Goal: Task Accomplishment & Management: Manage account settings

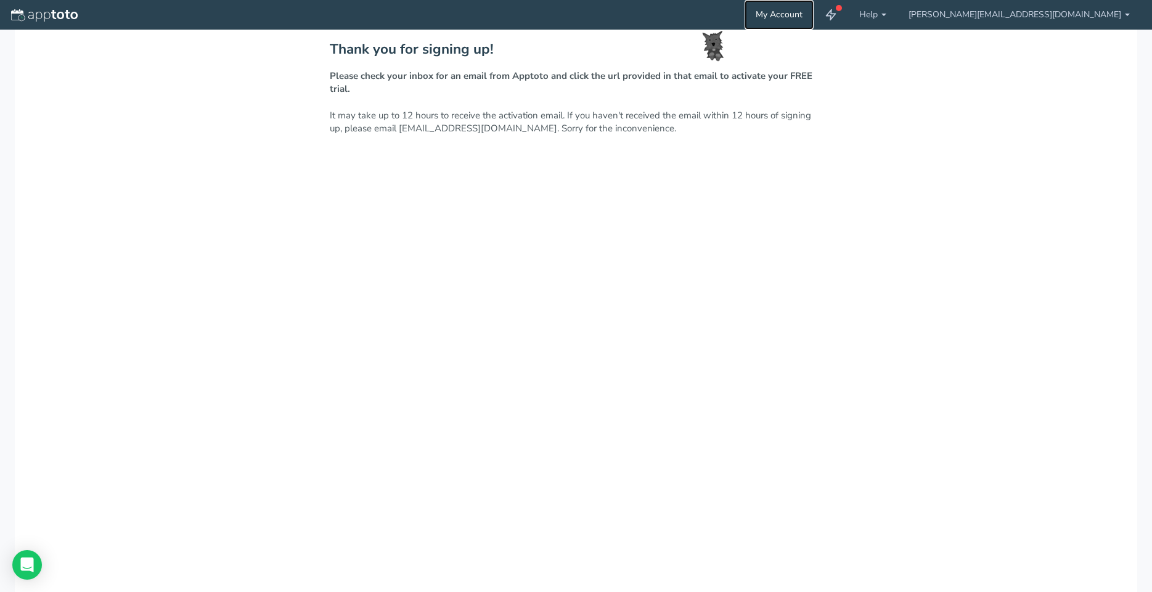
click at [813, 12] on link "My Account" at bounding box center [778, 15] width 69 height 30
click at [836, 16] on use at bounding box center [830, 15] width 9 height 10
click at [897, 15] on link "Help" at bounding box center [872, 15] width 49 height 30
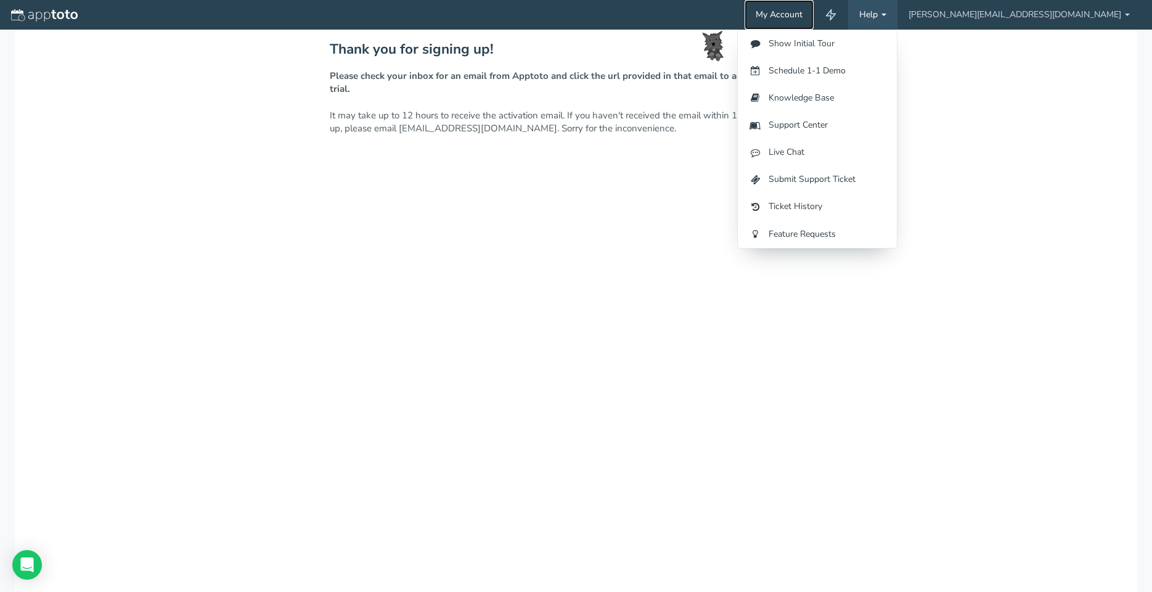
click at [813, 12] on link "My Account" at bounding box center [778, 15] width 69 height 30
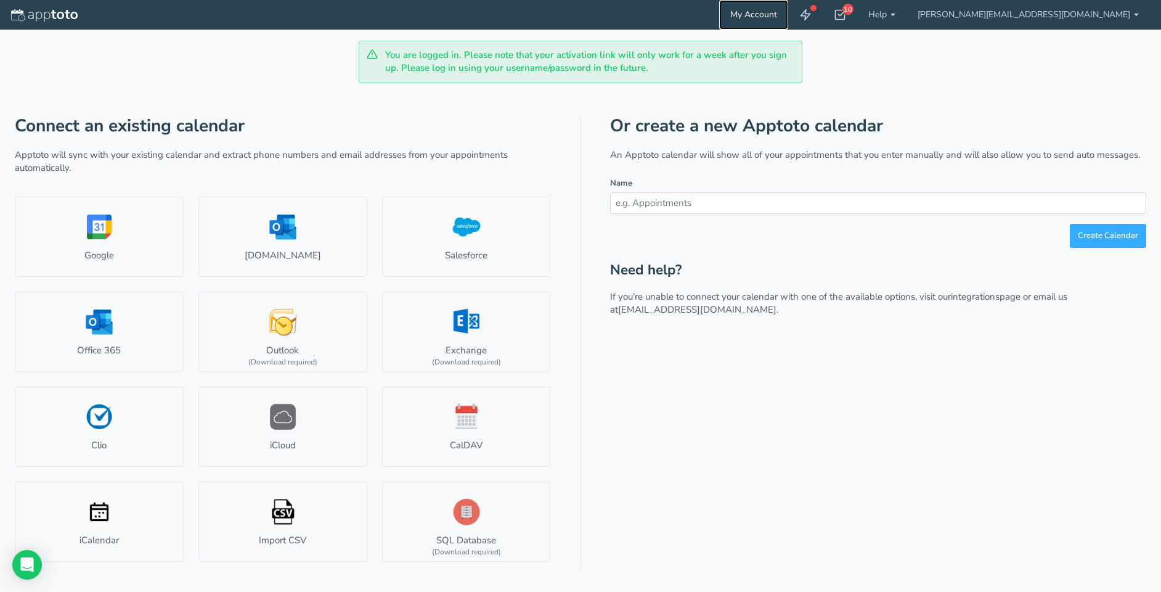
click at [788, 13] on link "My Account" at bounding box center [753, 15] width 69 height 30
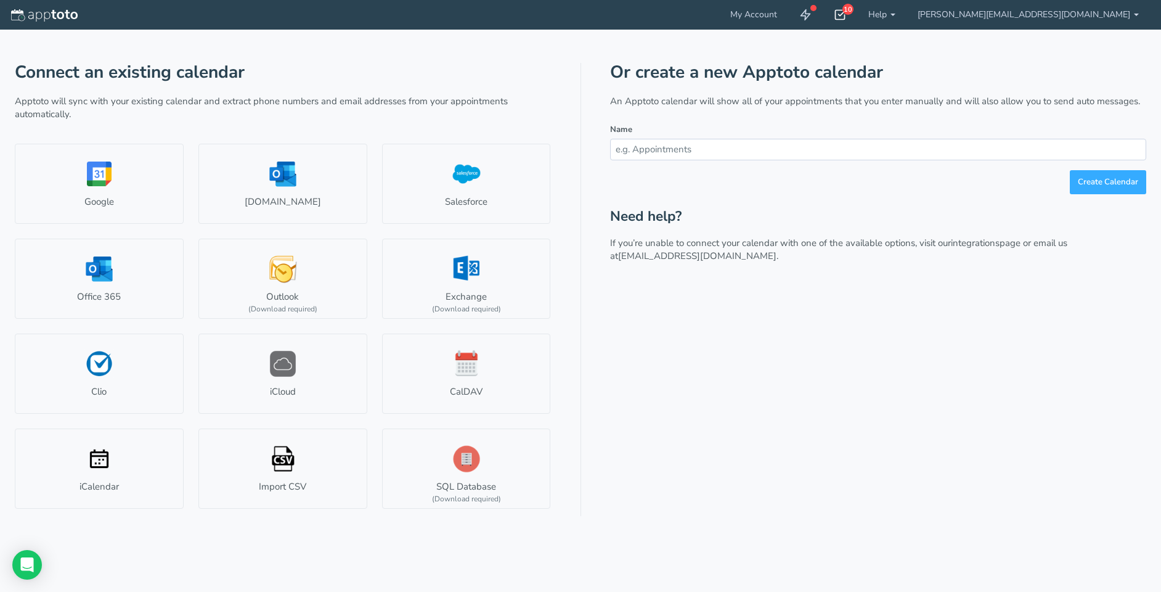
click at [846, 12] on icon at bounding box center [840, 15] width 12 height 12
click at [810, 12] on use at bounding box center [805, 15] width 9 height 10
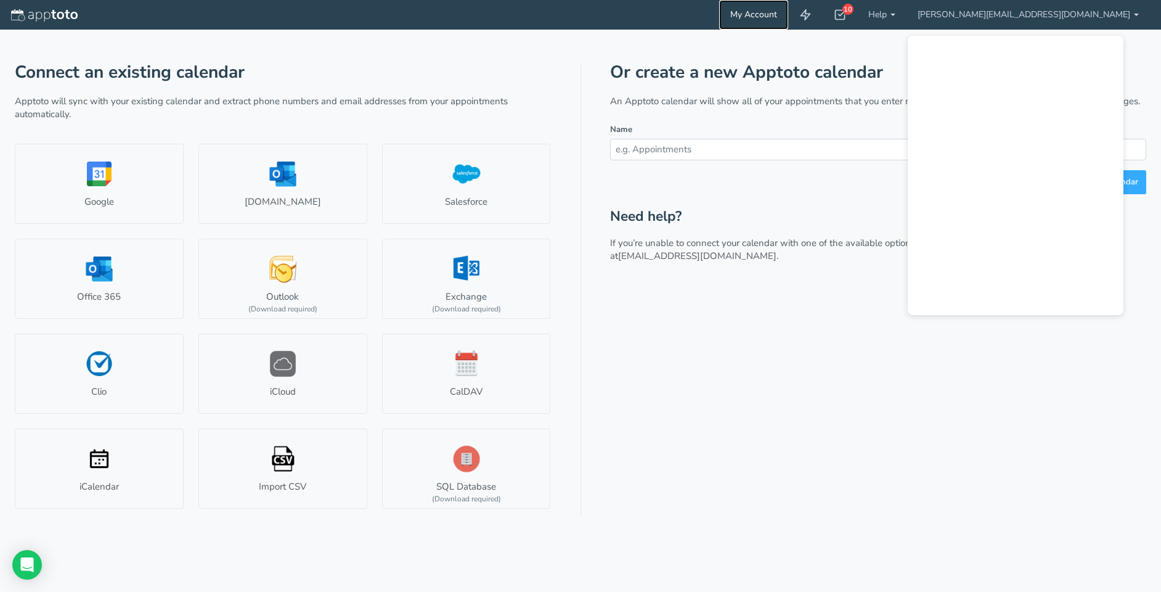
click at [788, 14] on link "My Account" at bounding box center [753, 15] width 69 height 30
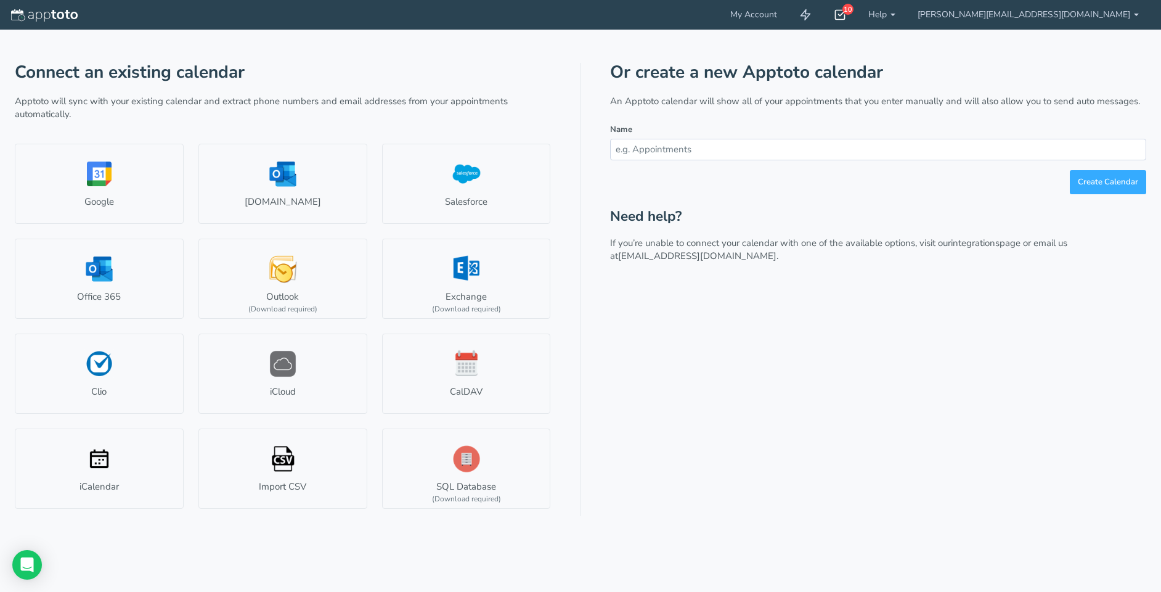
click at [853, 10] on div "10" at bounding box center [847, 9] width 11 height 11
click at [1089, 12] on link "[PERSON_NAME][EMAIL_ADDRESS][DOMAIN_NAME]" at bounding box center [1027, 15] width 243 height 30
